Goal: Find specific page/section: Find specific page/section

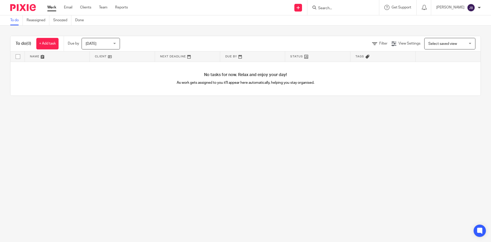
click at [342, 13] on div at bounding box center [343, 7] width 72 height 15
click at [337, 8] on input "Search" at bounding box center [341, 8] width 46 height 5
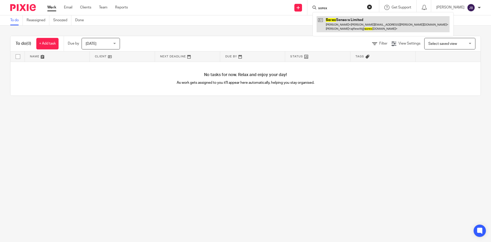
type input "sorex"
click at [346, 21] on link at bounding box center [383, 24] width 133 height 16
